Goal: Contribute content: Add original content to the website for others to see

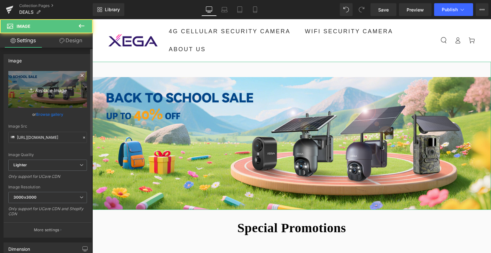
click at [57, 93] on icon "Replace Image" at bounding box center [47, 89] width 51 height 8
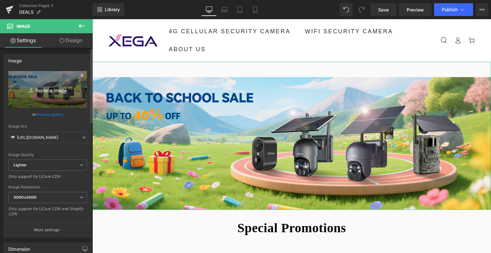
type input "C:\fakepath\画板 4.jpg"
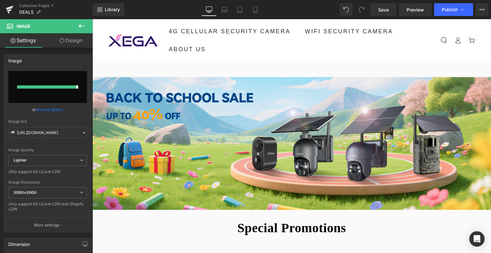
type input "[URL][DOMAIN_NAME]"
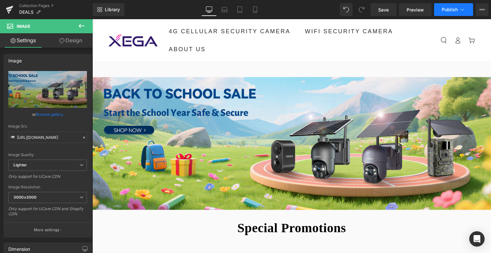
click at [452, 11] on span "Publish" at bounding box center [449, 9] width 16 height 5
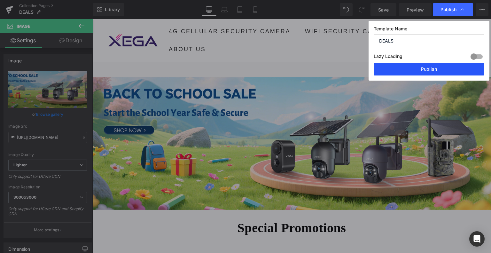
drag, startPoint x: 425, startPoint y: 69, endPoint x: 332, endPoint y: 50, distance: 94.3
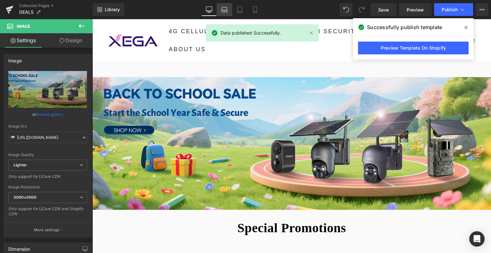
click at [226, 7] on icon at bounding box center [224, 8] width 5 height 3
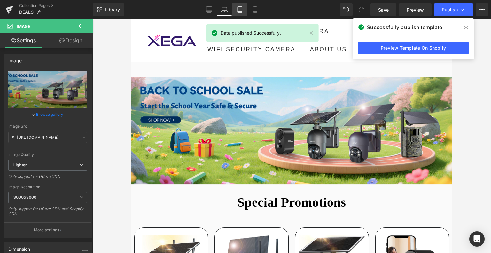
click at [241, 13] on link "Tablet" at bounding box center [239, 9] width 15 height 13
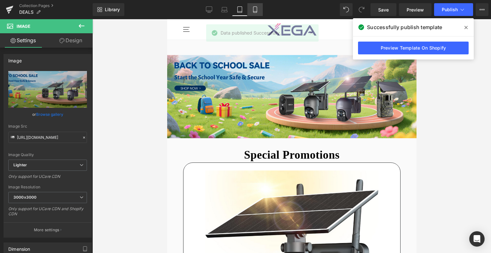
click at [256, 12] on icon at bounding box center [255, 10] width 4 height 6
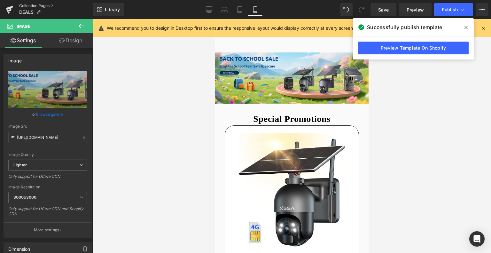
click at [29, 6] on link "Collection Pages" at bounding box center [55, 5] width 73 height 5
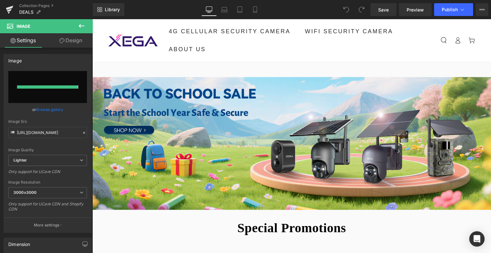
type input "[URL][DOMAIN_NAME]"
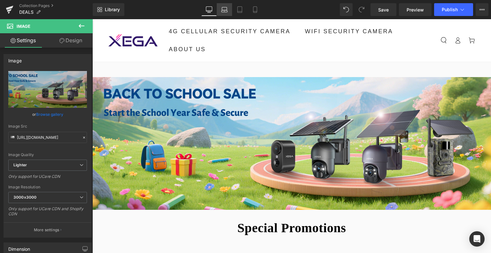
click at [223, 12] on icon at bounding box center [224, 9] width 6 height 6
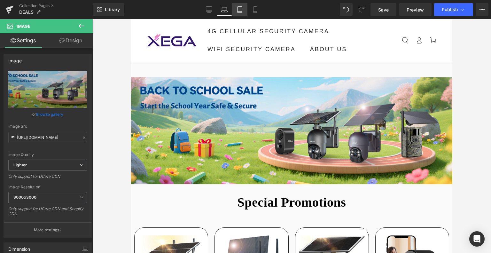
click at [238, 13] on link "Tablet" at bounding box center [239, 9] width 15 height 13
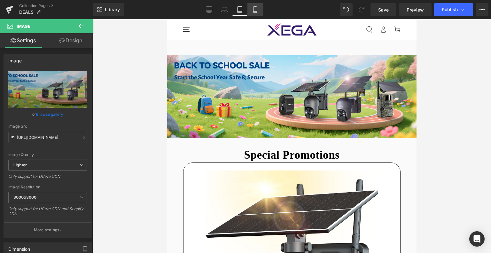
click at [256, 13] on link "Mobile" at bounding box center [254, 9] width 15 height 13
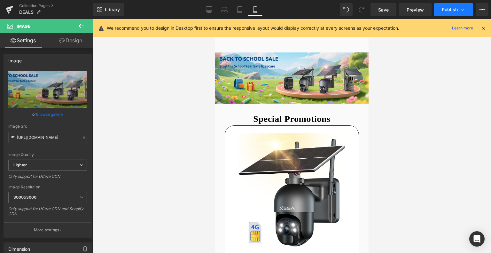
click at [443, 10] on span "Publish" at bounding box center [449, 9] width 16 height 5
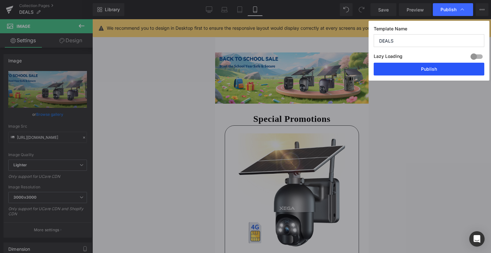
click at [423, 74] on button "Publish" at bounding box center [428, 69] width 111 height 13
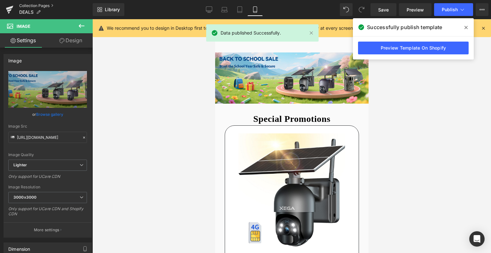
click at [34, 4] on link "Collection Pages" at bounding box center [55, 5] width 73 height 5
